Goal: Task Accomplishment & Management: Manage account settings

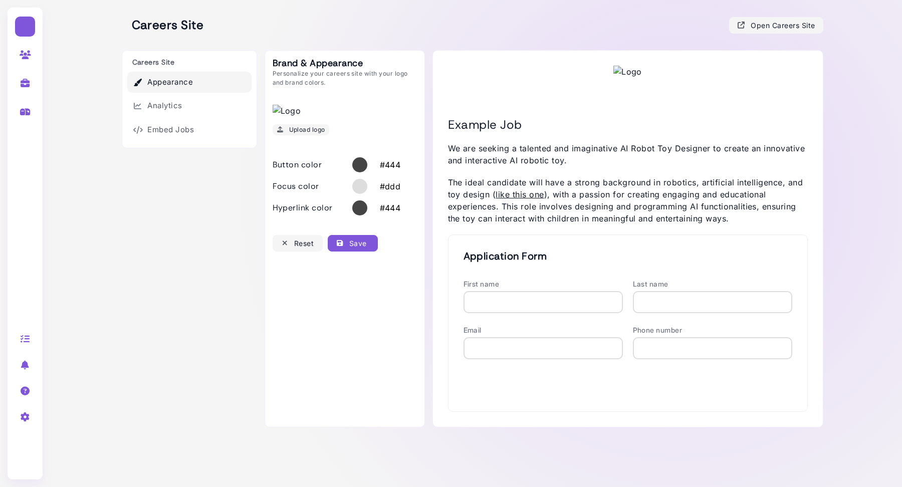
type input "*******"
click at [26, 423] on div at bounding box center [26, 416] width 32 height 26
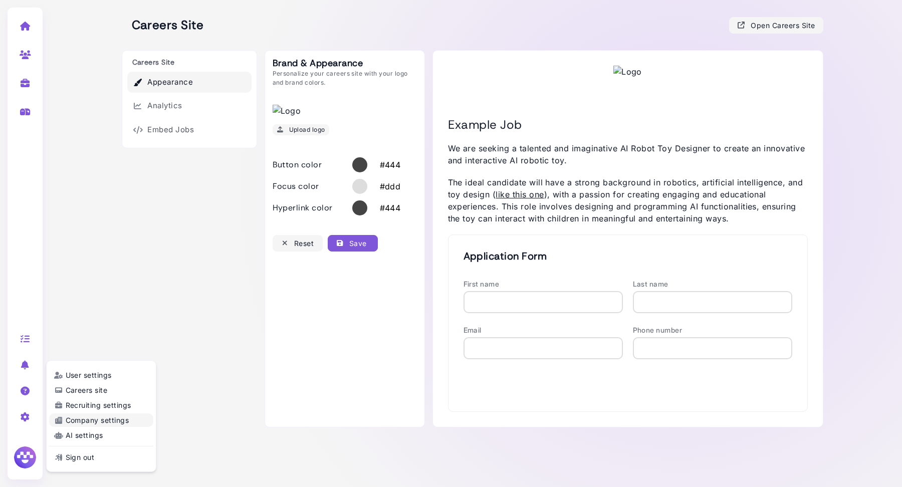
click at [81, 420] on link "Company settings" at bounding box center [101, 420] width 104 height 14
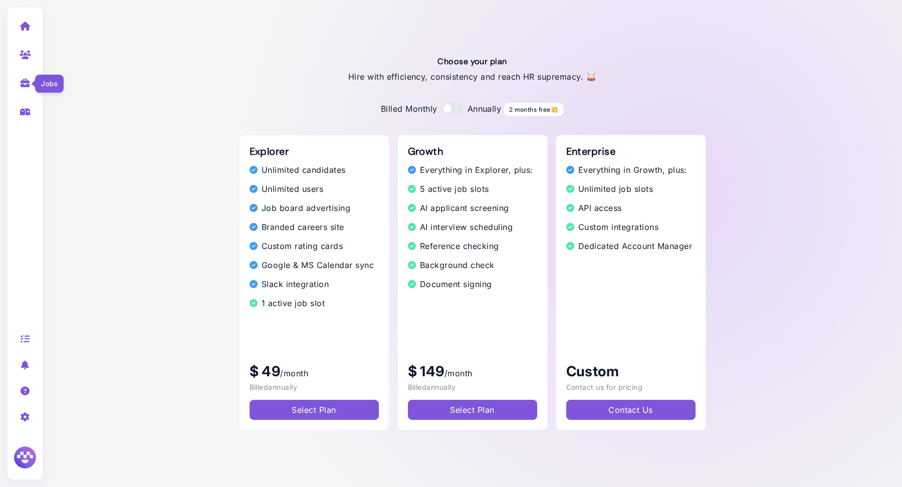
click at [23, 81] on icon at bounding box center [26, 83] width 12 height 9
